Goal: Task Accomplishment & Management: Complete application form

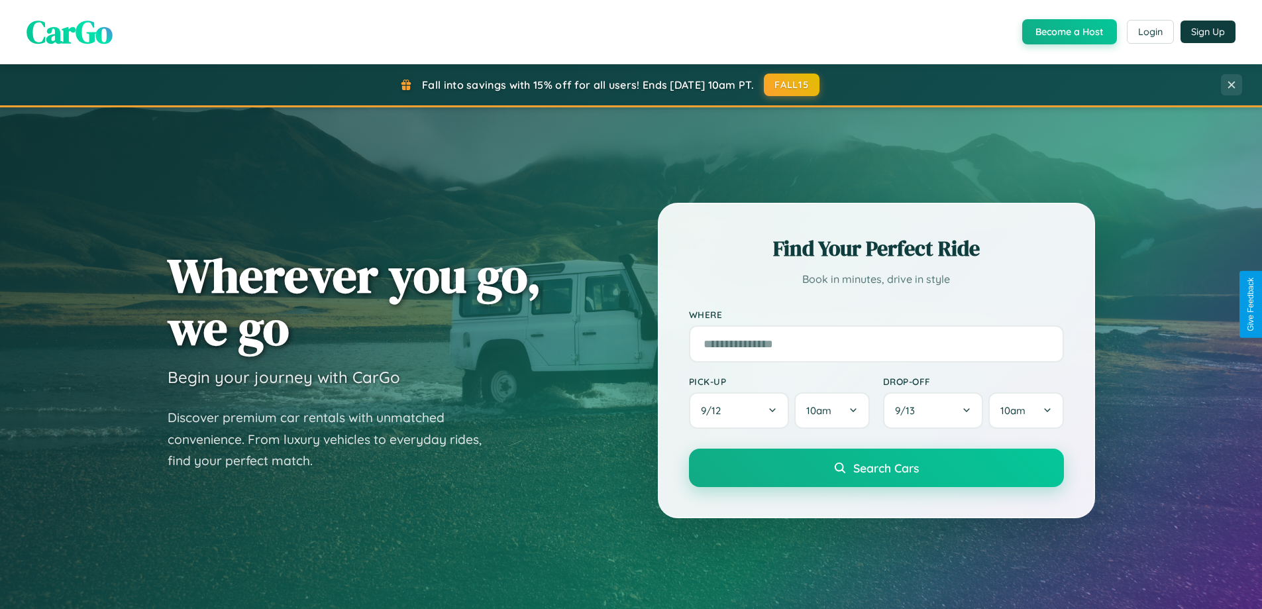
scroll to position [911, 0]
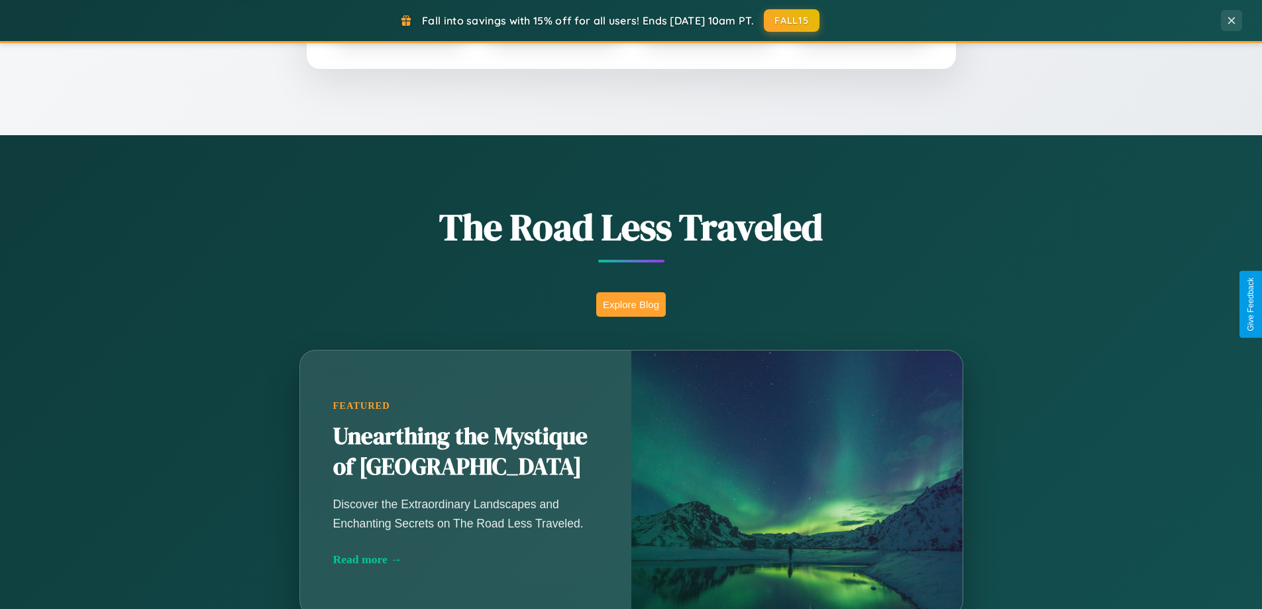
click at [631, 304] on button "Explore Blog" at bounding box center [631, 304] width 70 height 25
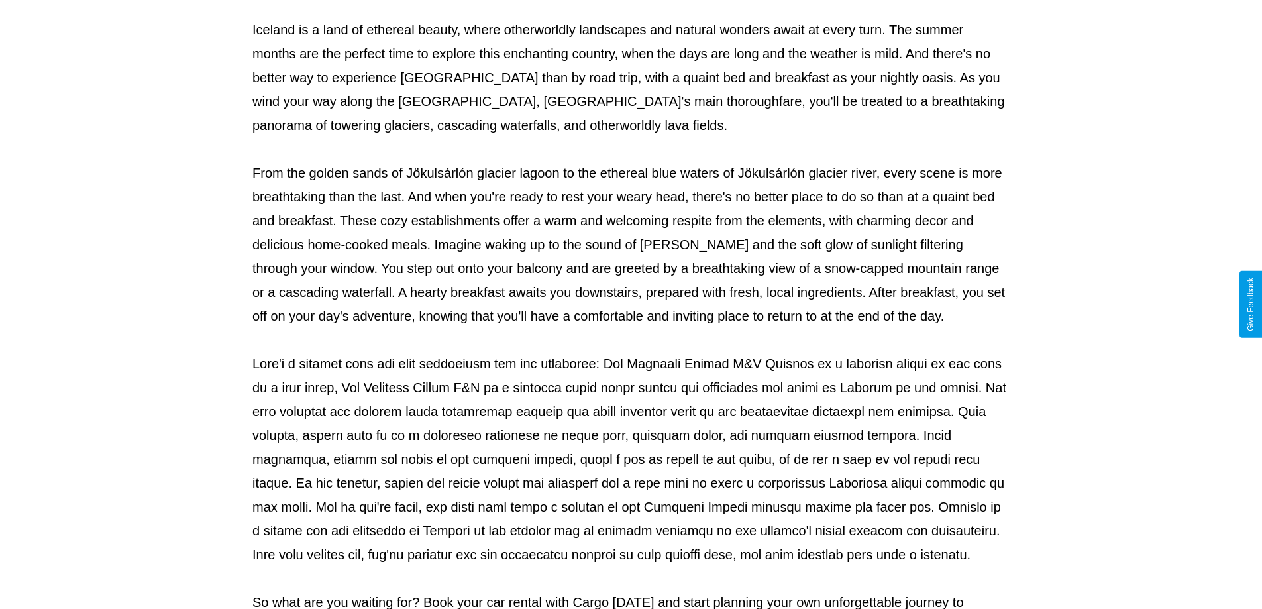
scroll to position [429, 0]
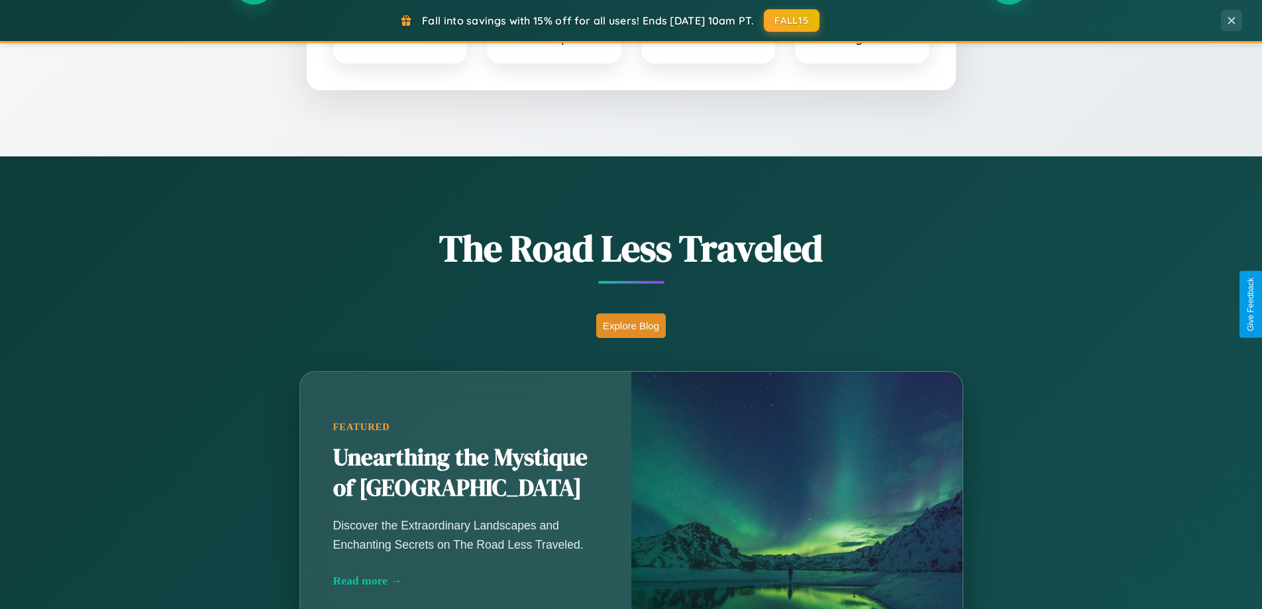
scroll to position [571, 0]
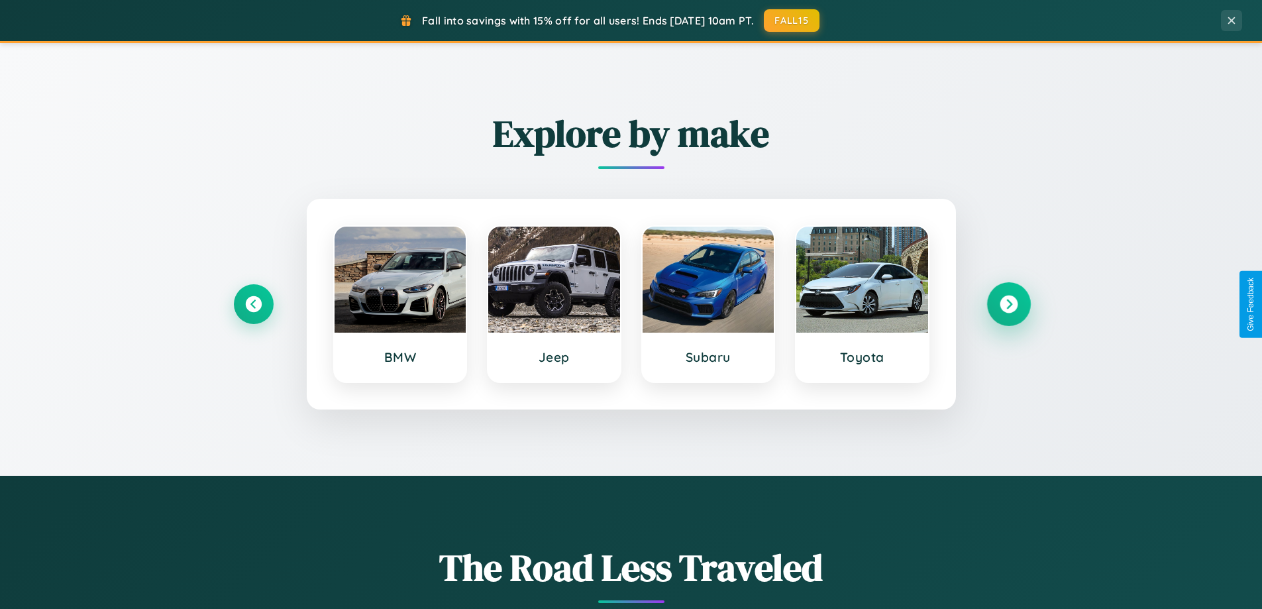
click at [1008, 304] on icon at bounding box center [1008, 304] width 18 height 18
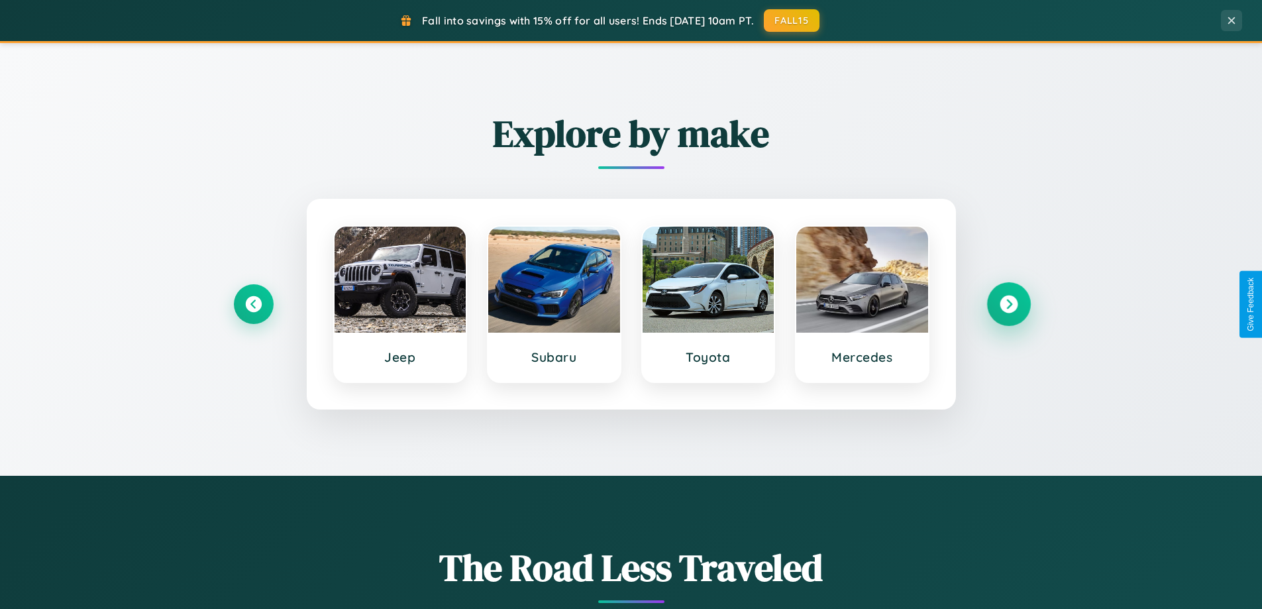
click at [1008, 304] on icon at bounding box center [1008, 304] width 18 height 18
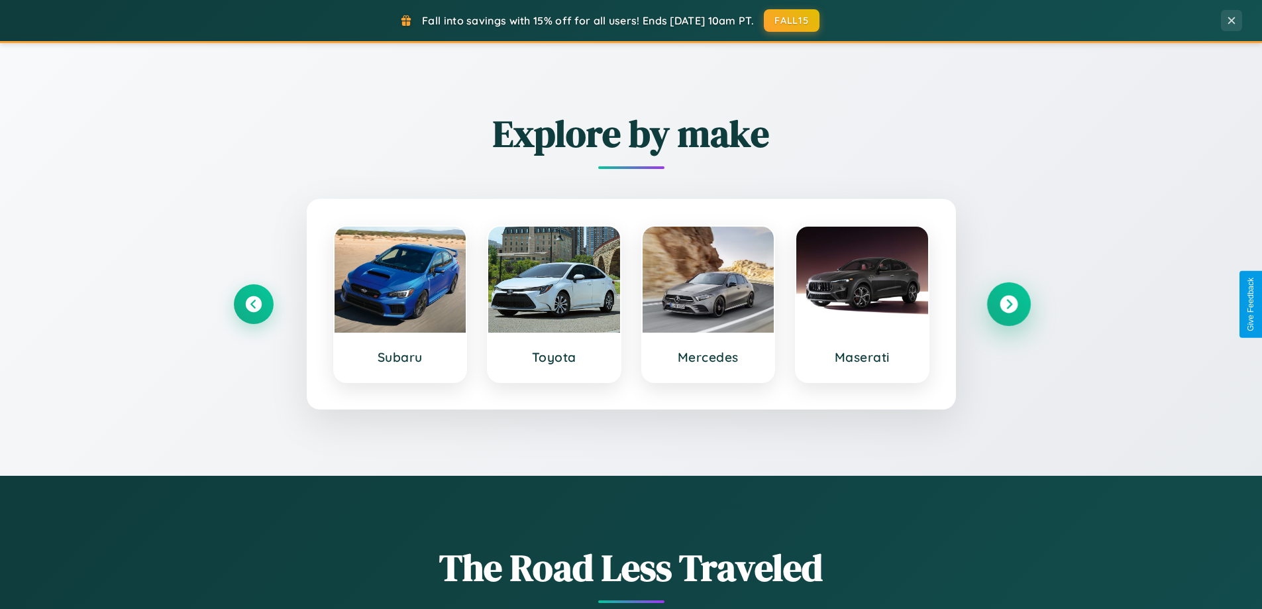
click at [1008, 304] on icon at bounding box center [1008, 304] width 18 height 18
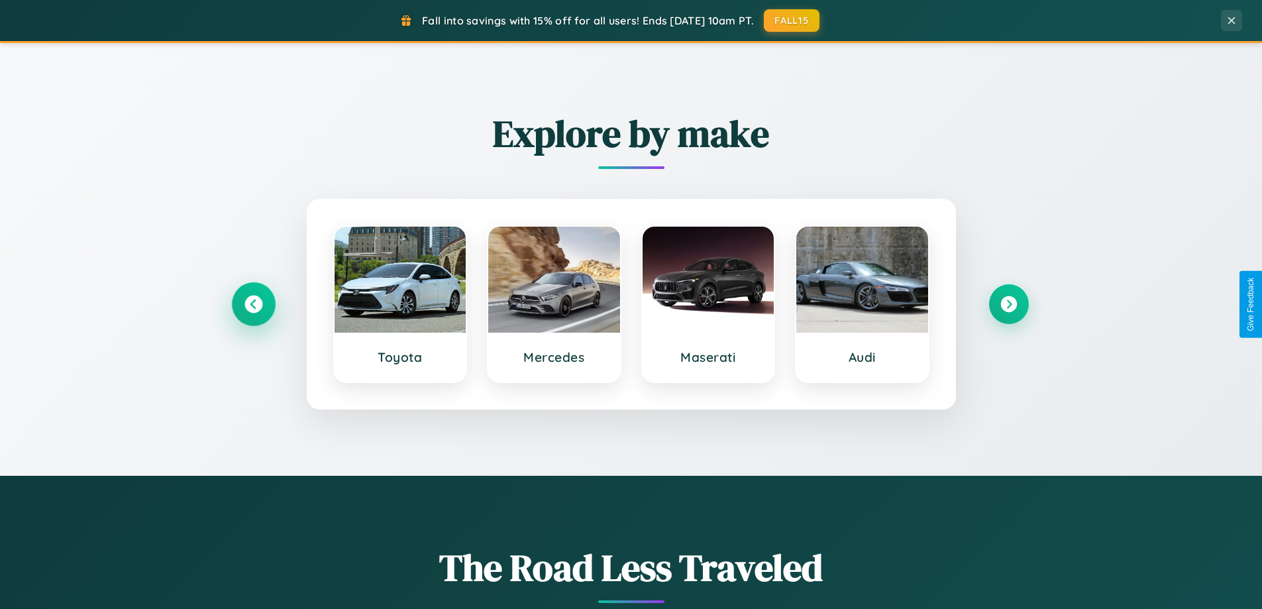
click at [253, 304] on icon at bounding box center [253, 304] width 18 height 18
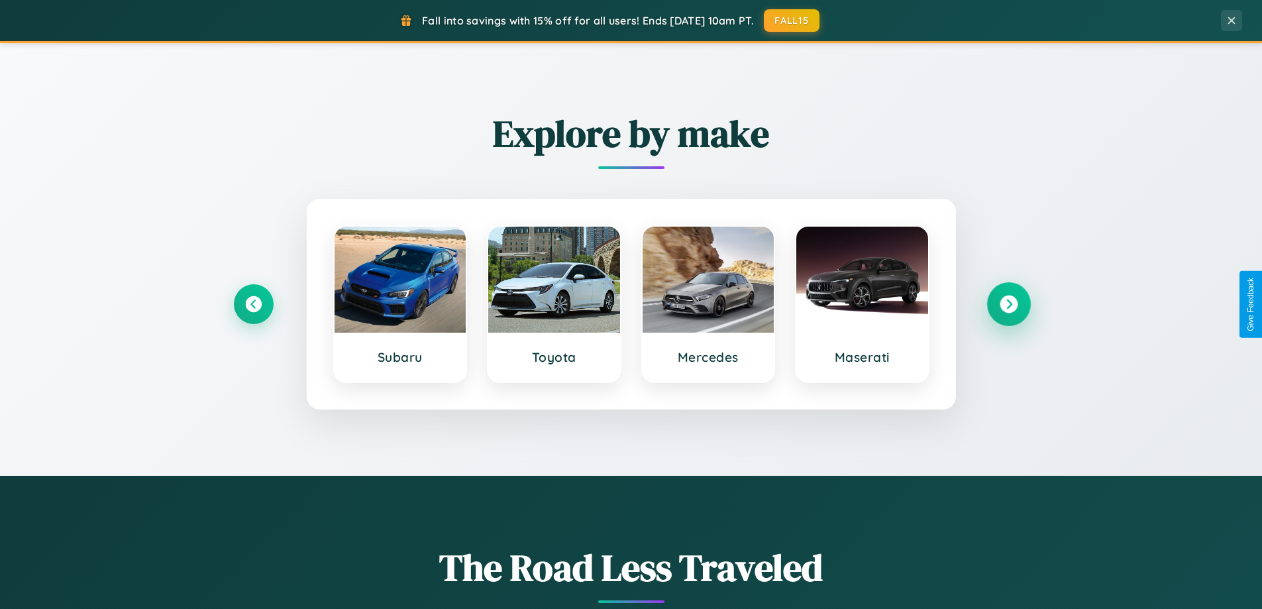
click at [1008, 304] on icon at bounding box center [1008, 304] width 18 height 18
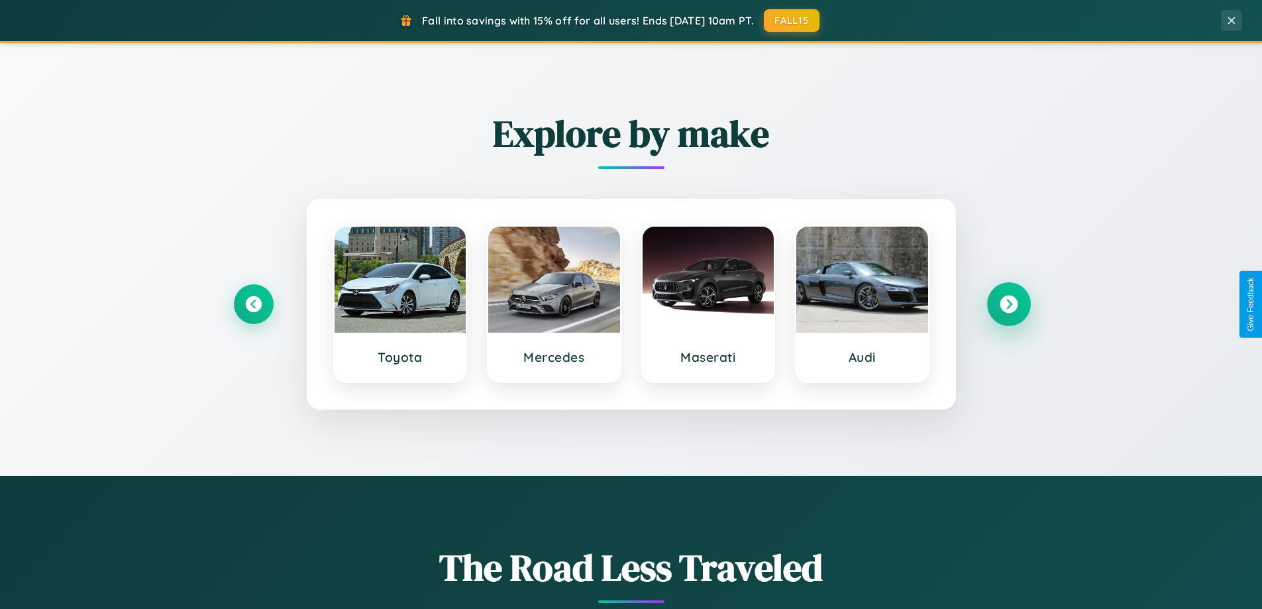
scroll to position [0, 0]
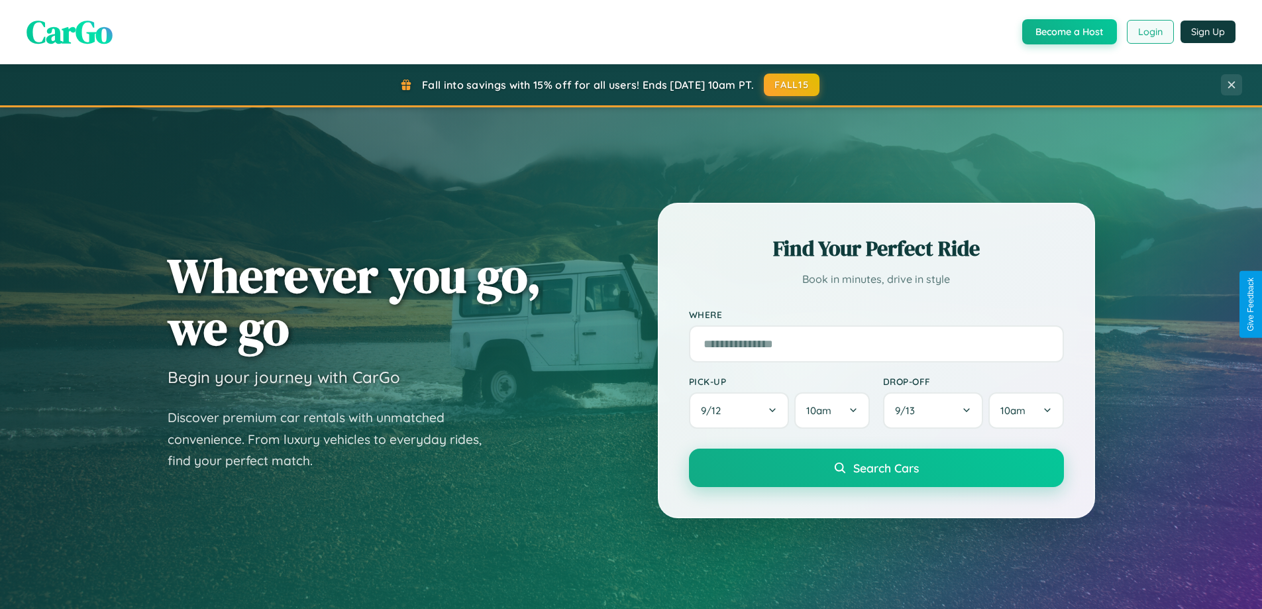
click at [1149, 32] on button "Login" at bounding box center [1150, 32] width 47 height 24
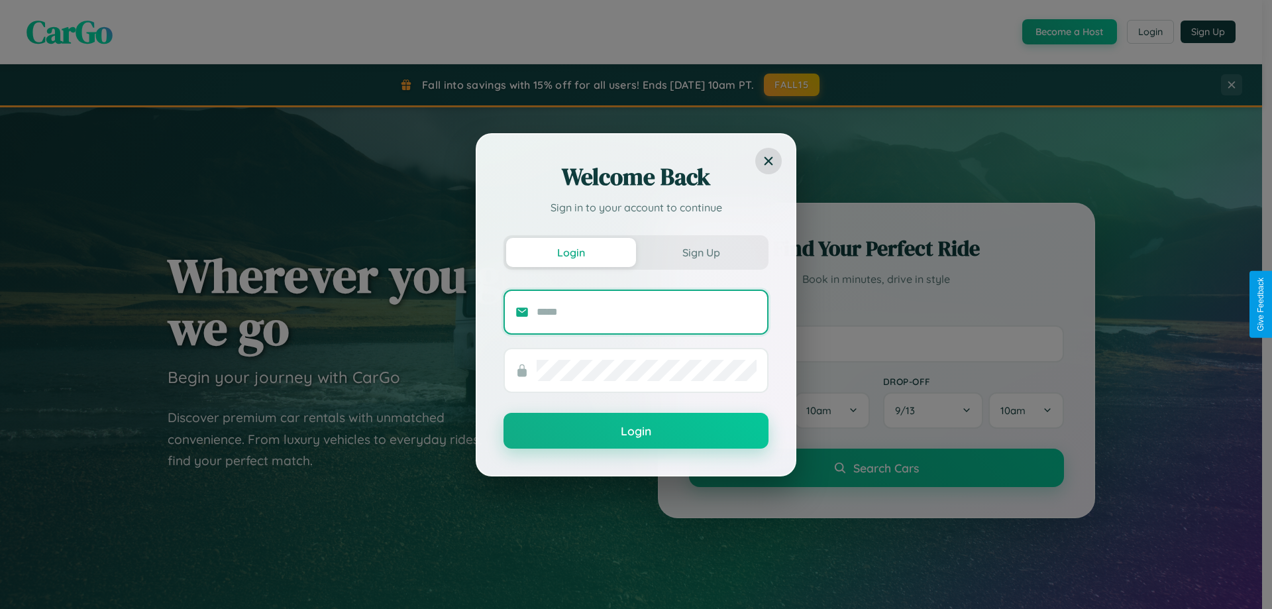
click at [646, 311] on input "text" at bounding box center [646, 311] width 220 height 21
type input "**********"
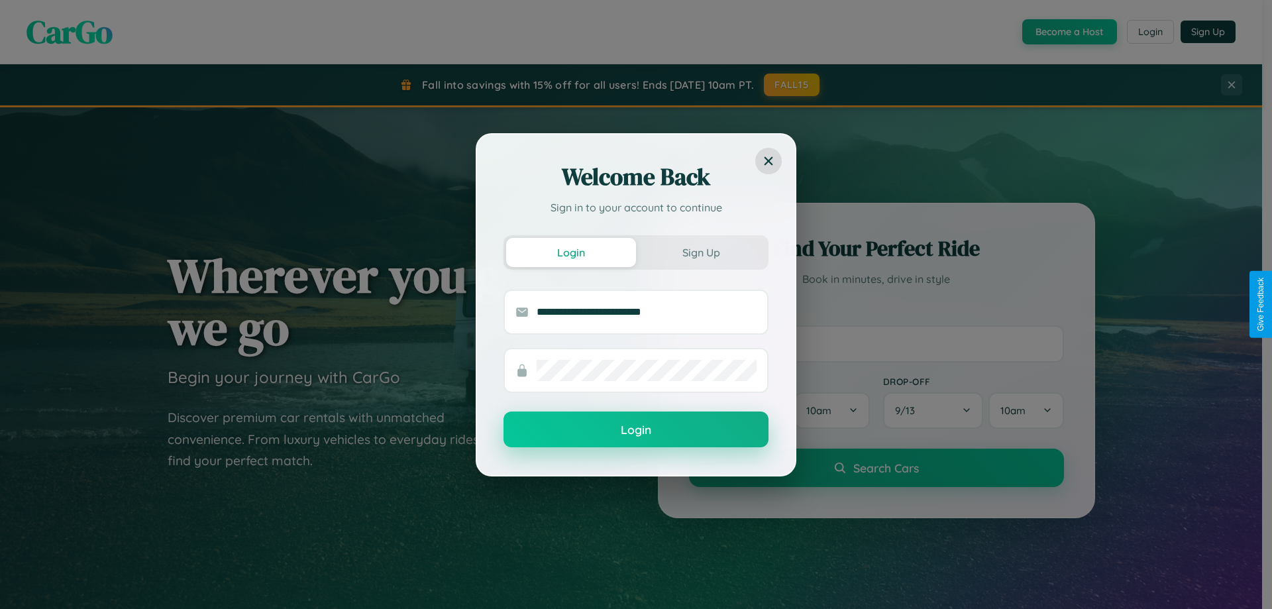
click at [636, 430] on button "Login" at bounding box center [635, 429] width 265 height 36
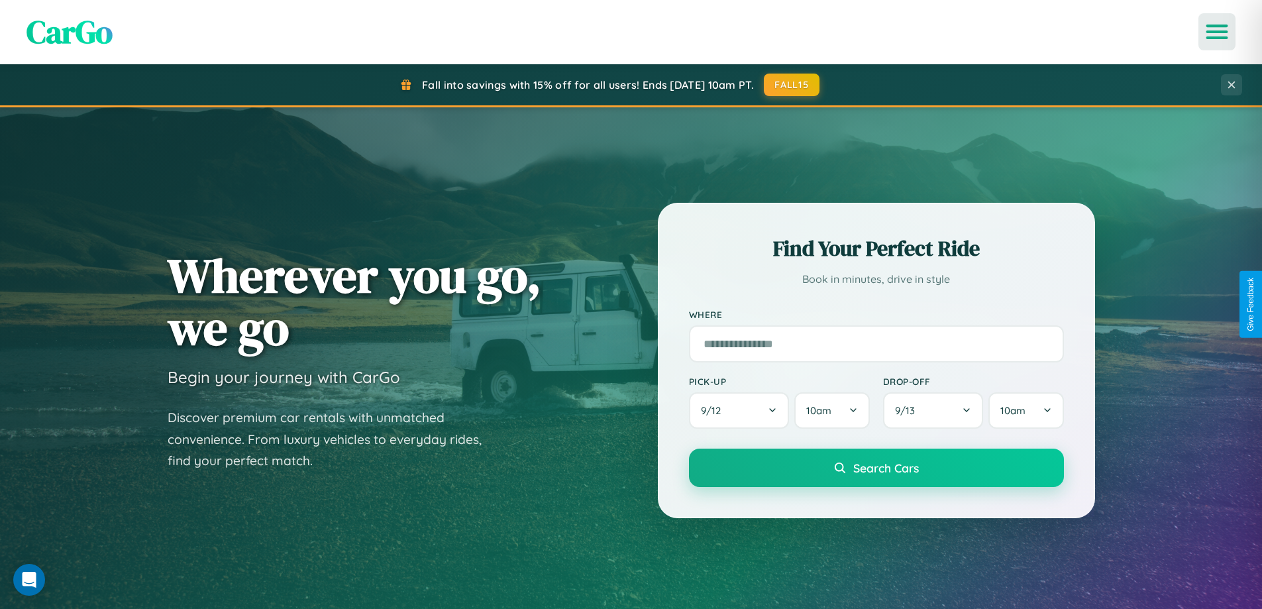
click at [1217, 32] on icon "Open menu" at bounding box center [1216, 32] width 19 height 12
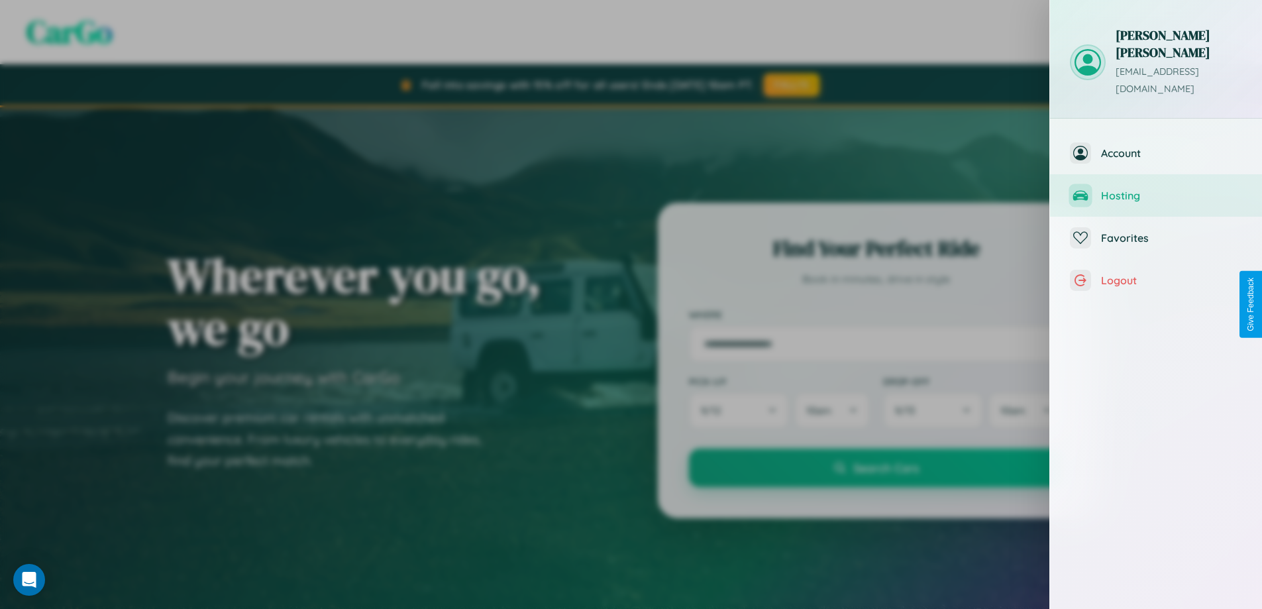
click at [1156, 189] on span "Hosting" at bounding box center [1171, 195] width 141 height 13
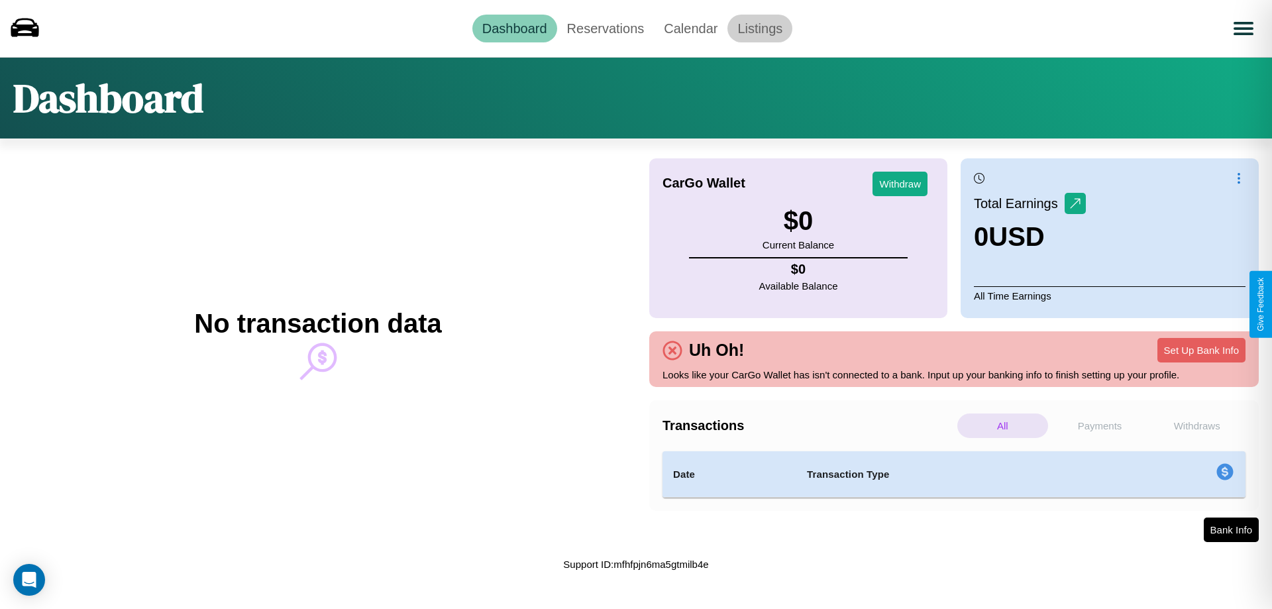
click at [760, 28] on link "Listings" at bounding box center [759, 29] width 65 height 28
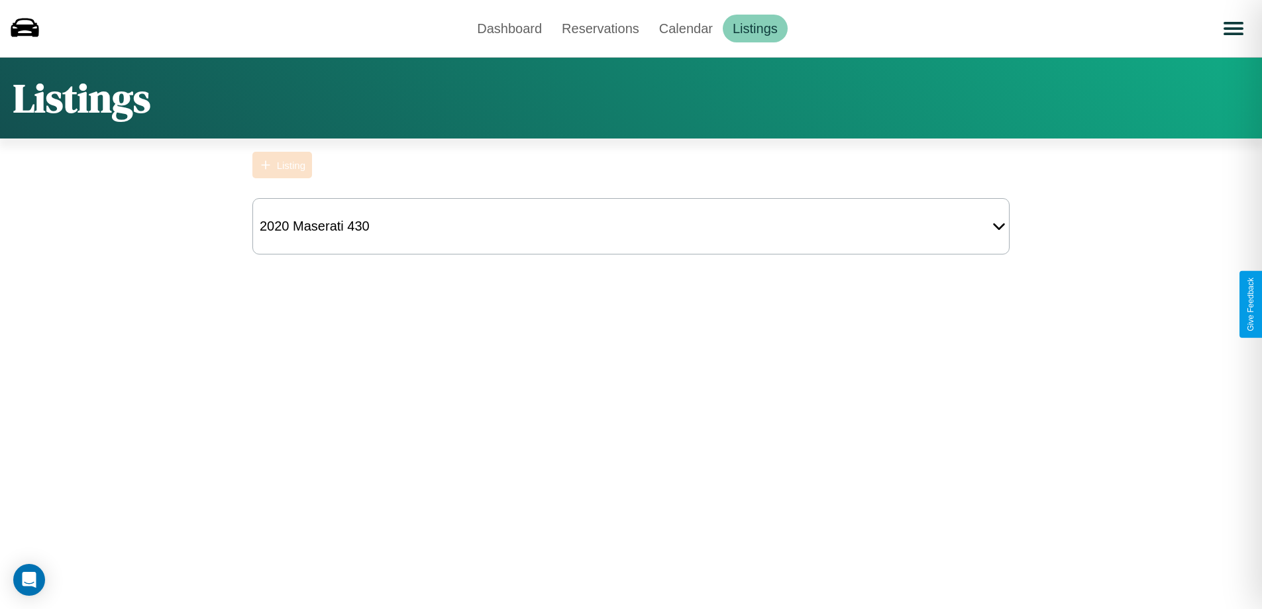
click at [282, 165] on div "Listing" at bounding box center [291, 165] width 28 height 11
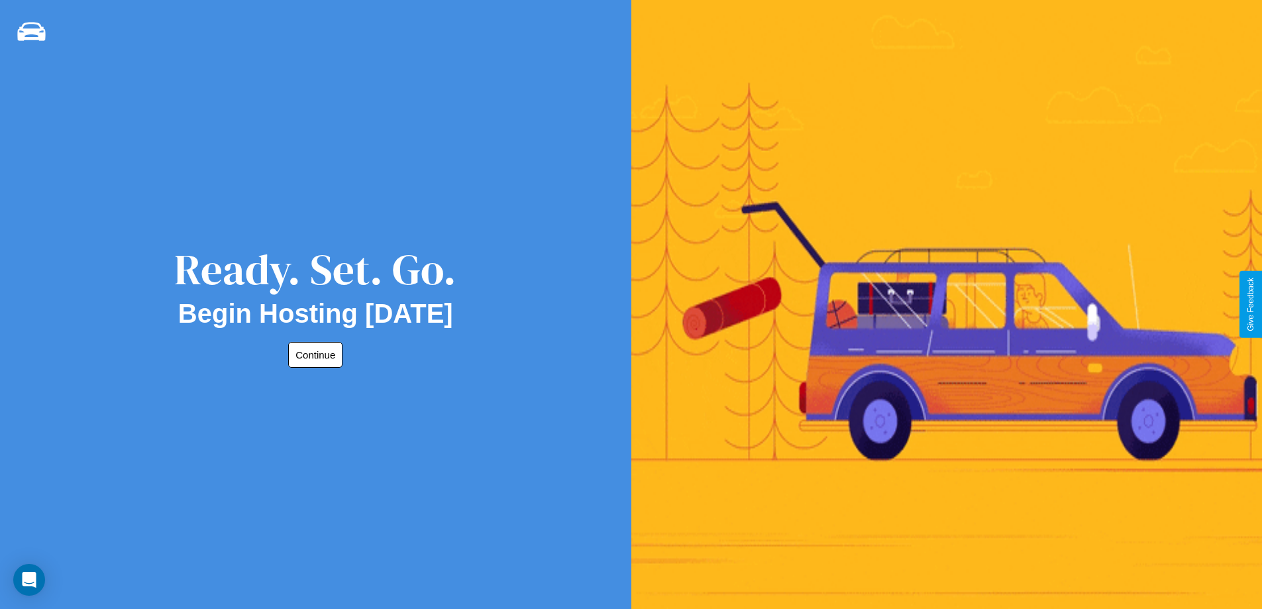
click at [313, 354] on button "Continue" at bounding box center [315, 355] width 54 height 26
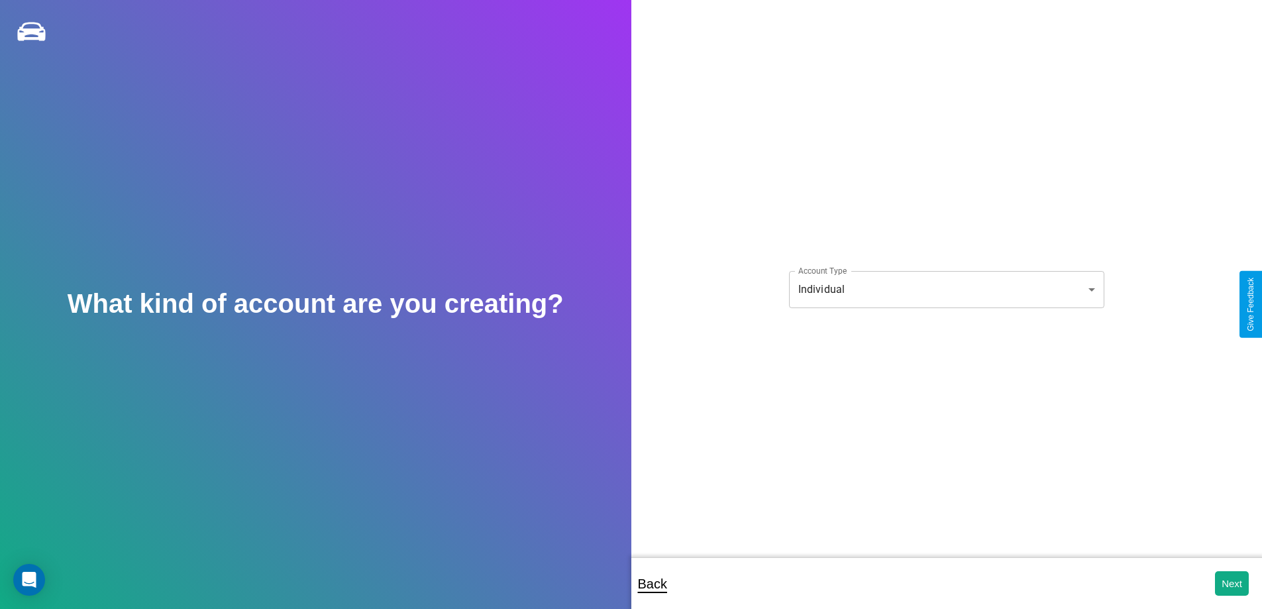
click at [946, 289] on body "**********" at bounding box center [631, 313] width 1262 height 627
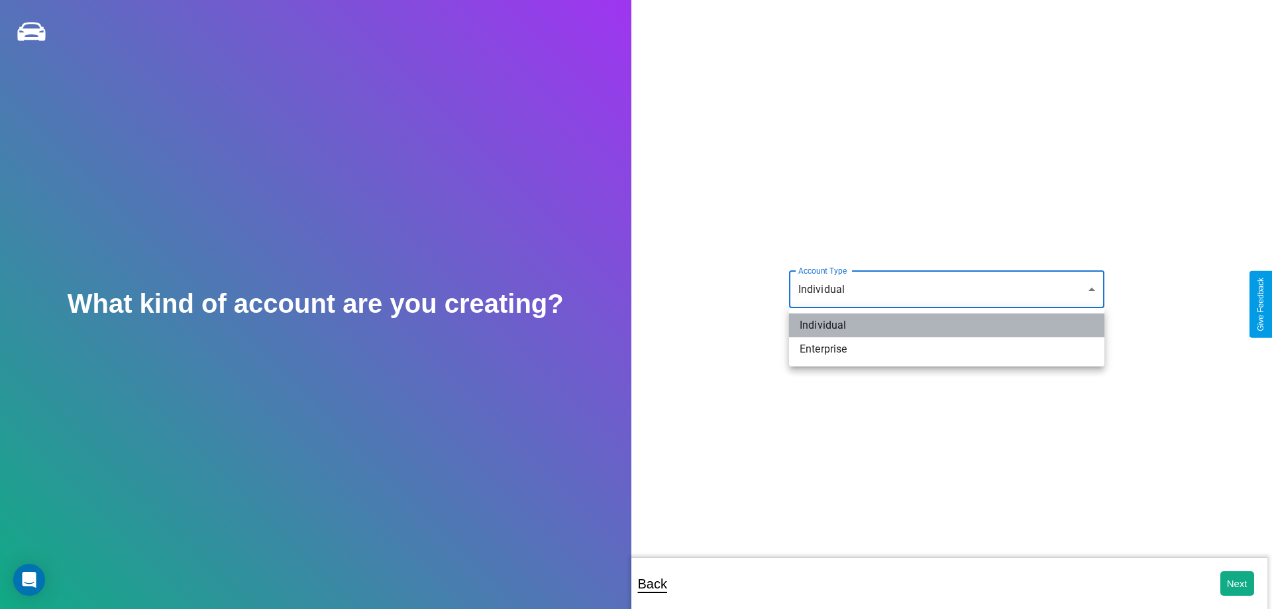
click at [946, 325] on li "Individual" at bounding box center [946, 325] width 315 height 24
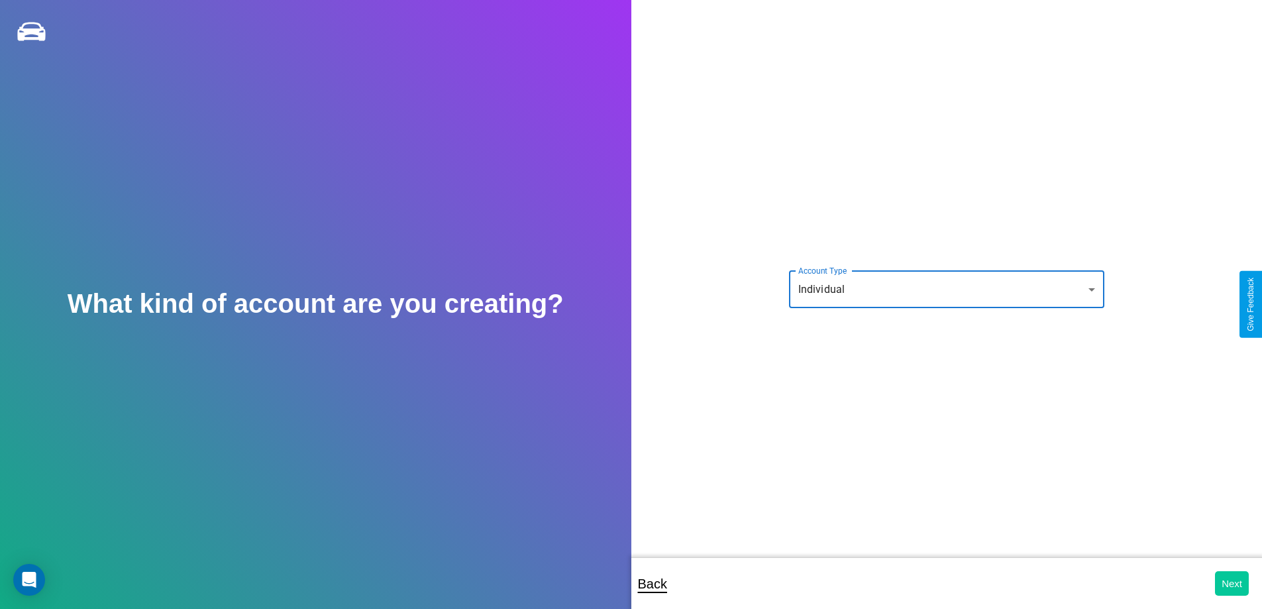
click at [1231, 583] on button "Next" at bounding box center [1232, 583] width 34 height 25
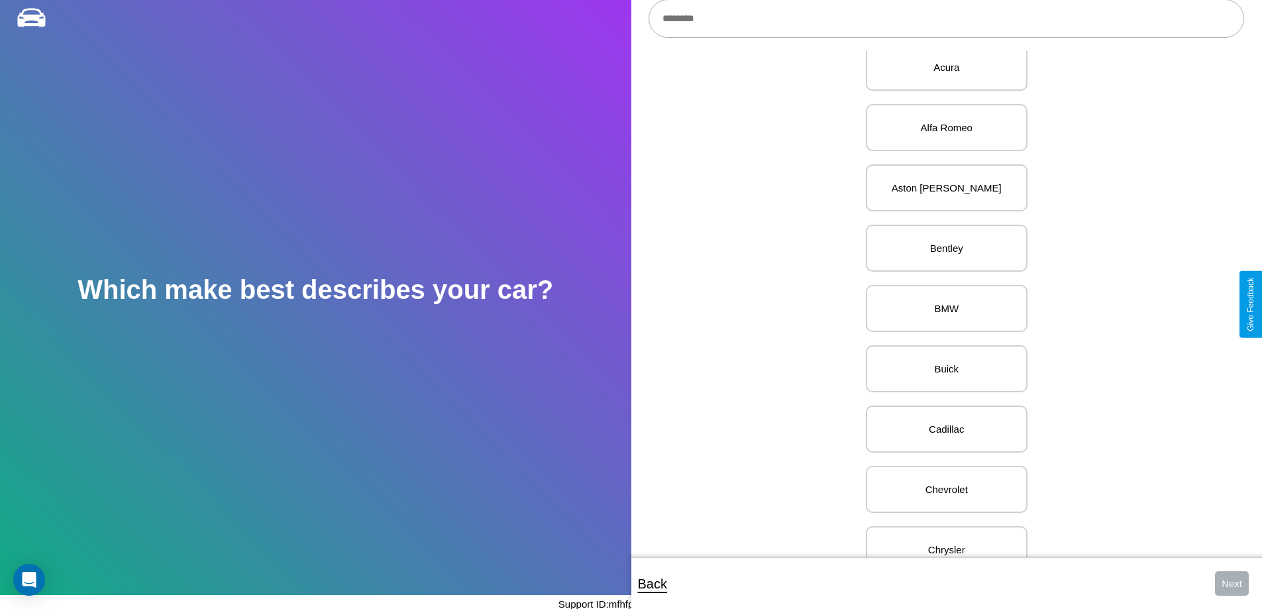
scroll to position [1056, 0]
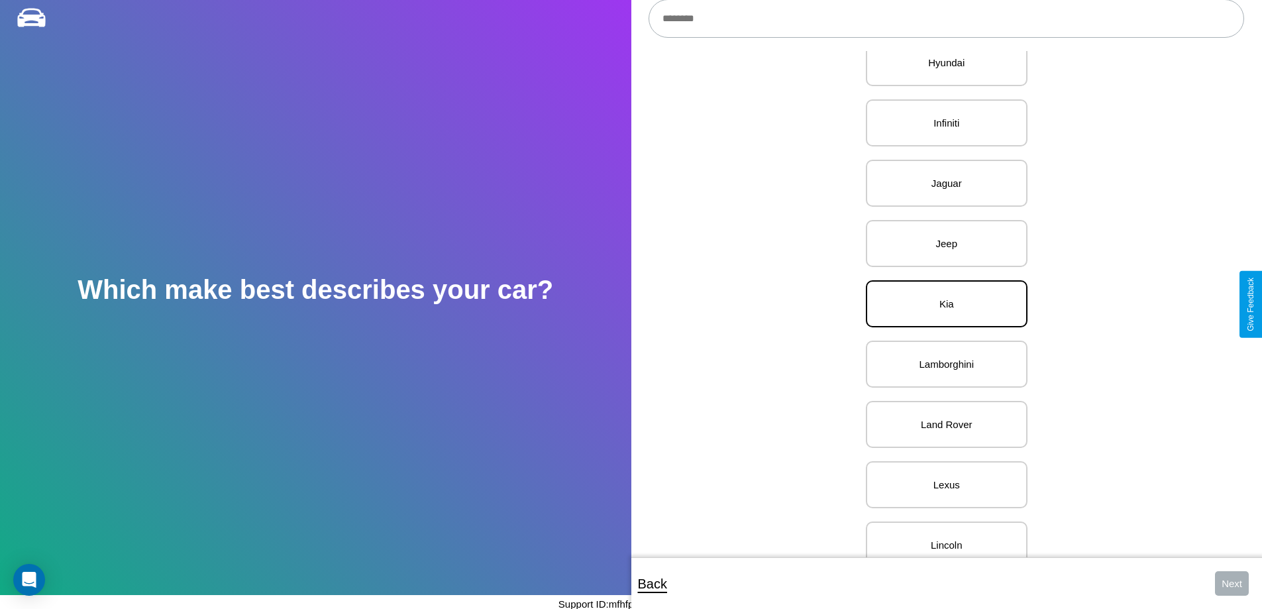
click at [941, 304] on p "Kia" at bounding box center [946, 304] width 132 height 18
click at [1231, 583] on button "Next" at bounding box center [1232, 583] width 34 height 25
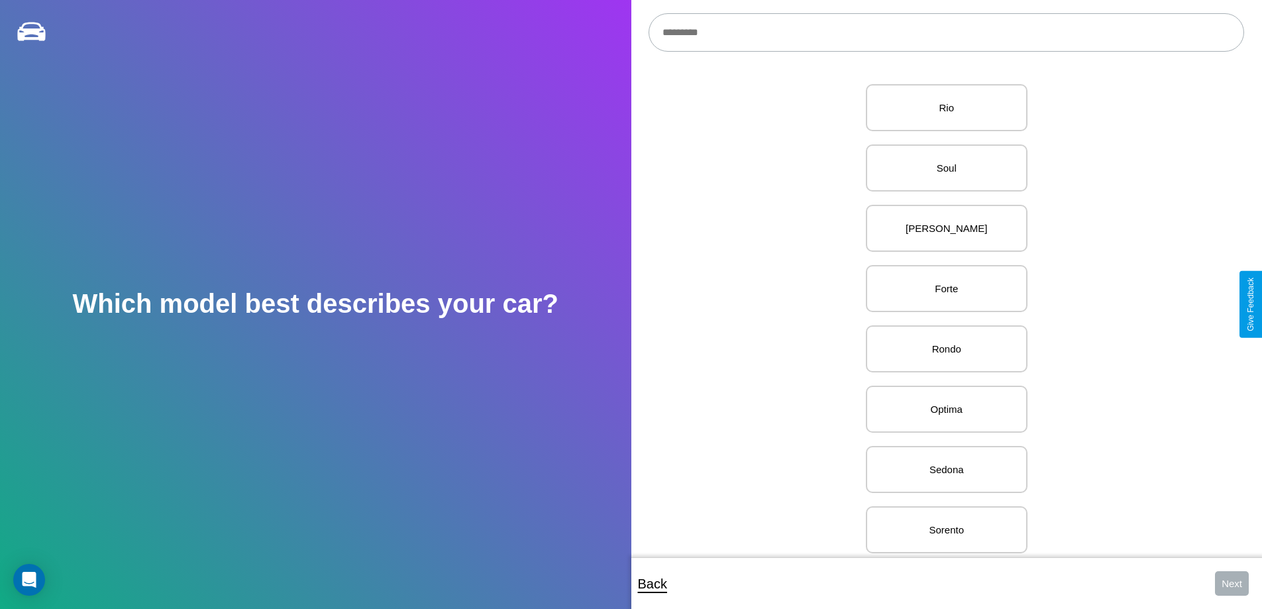
click at [946, 32] on input "text" at bounding box center [945, 32] width 595 height 38
type input "**********"
